Goal: Browse casually

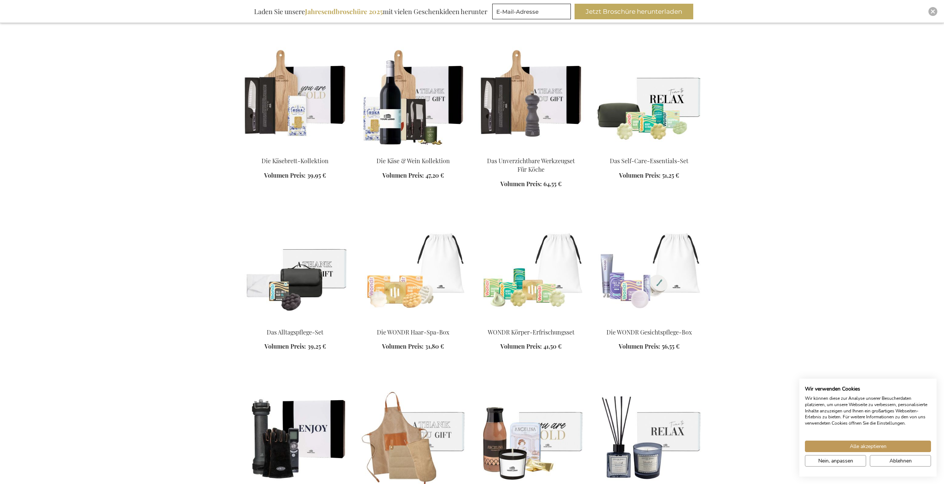
scroll to position [631, 0]
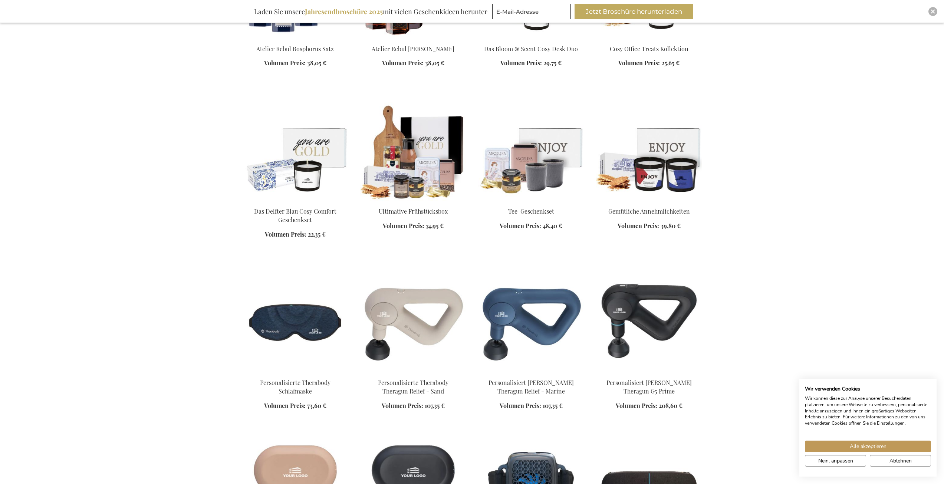
scroll to position [1262, 0]
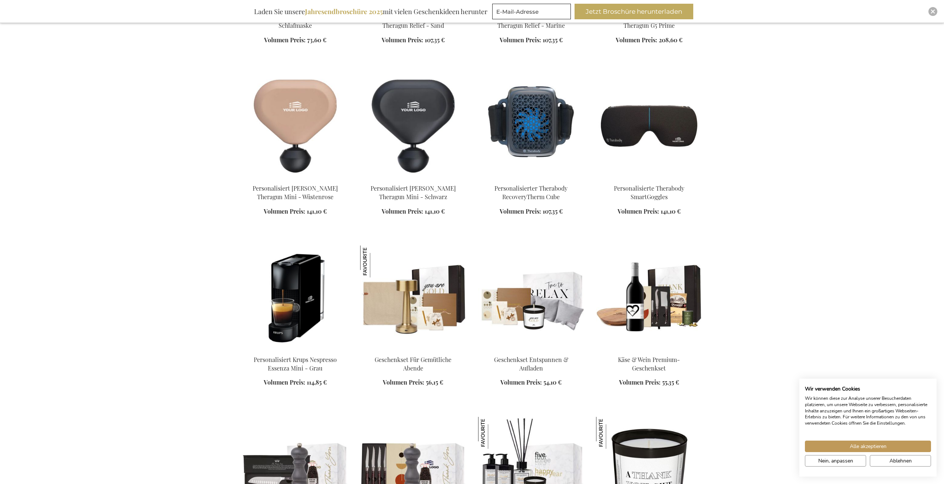
scroll to position [1596, 0]
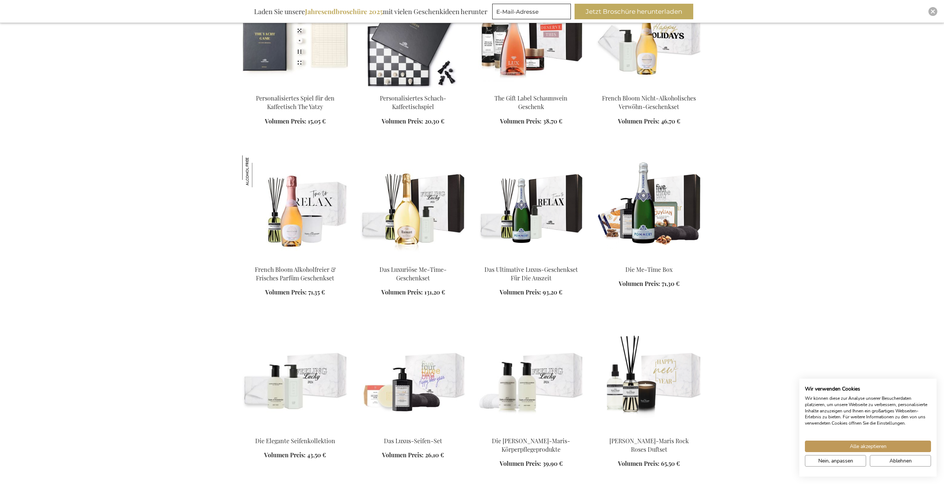
scroll to position [3785, 0]
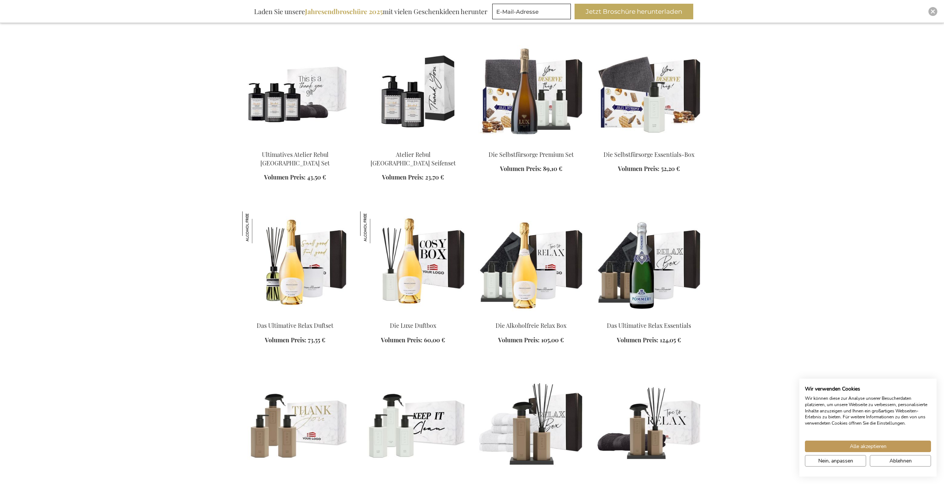
scroll to position [4230, 0]
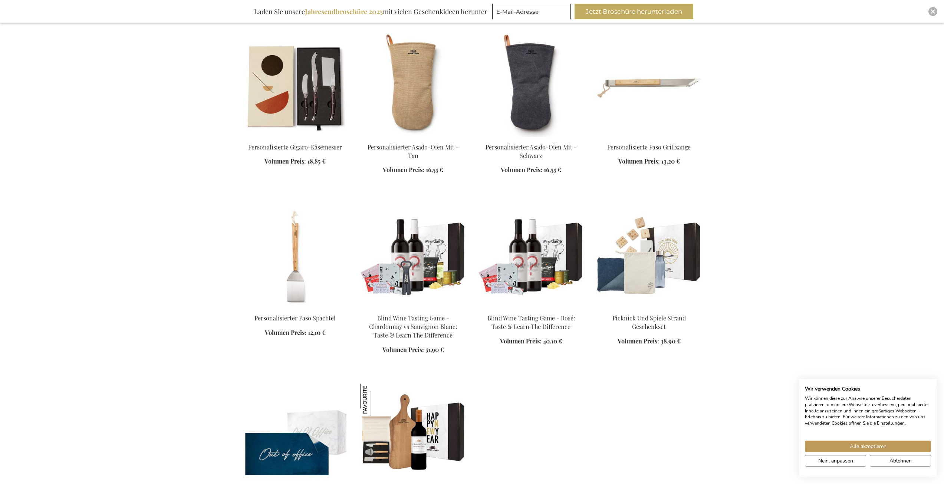
scroll to position [6271, 0]
